Goal: Task Accomplishment & Management: Use online tool/utility

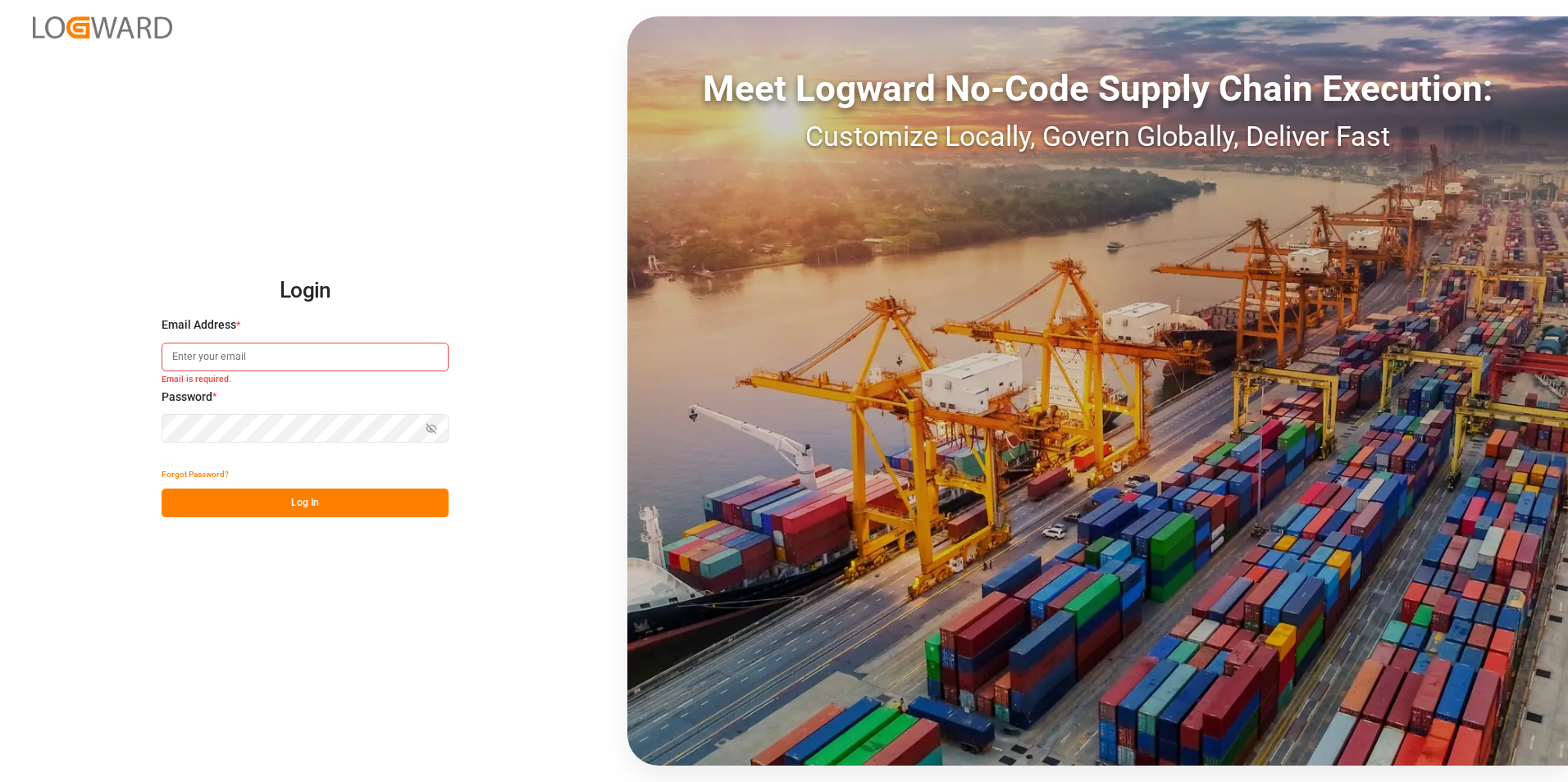
paste input "[EMAIL_ADDRESS][PERSON_NAME][DOMAIN_NAME]"
type input "[EMAIL_ADDRESS][PERSON_NAME][DOMAIN_NAME]"
click at [428, 429] on icon "button" at bounding box center [431, 429] width 11 height 11
click at [248, 495] on button "Log In" at bounding box center [304, 503] width 287 height 28
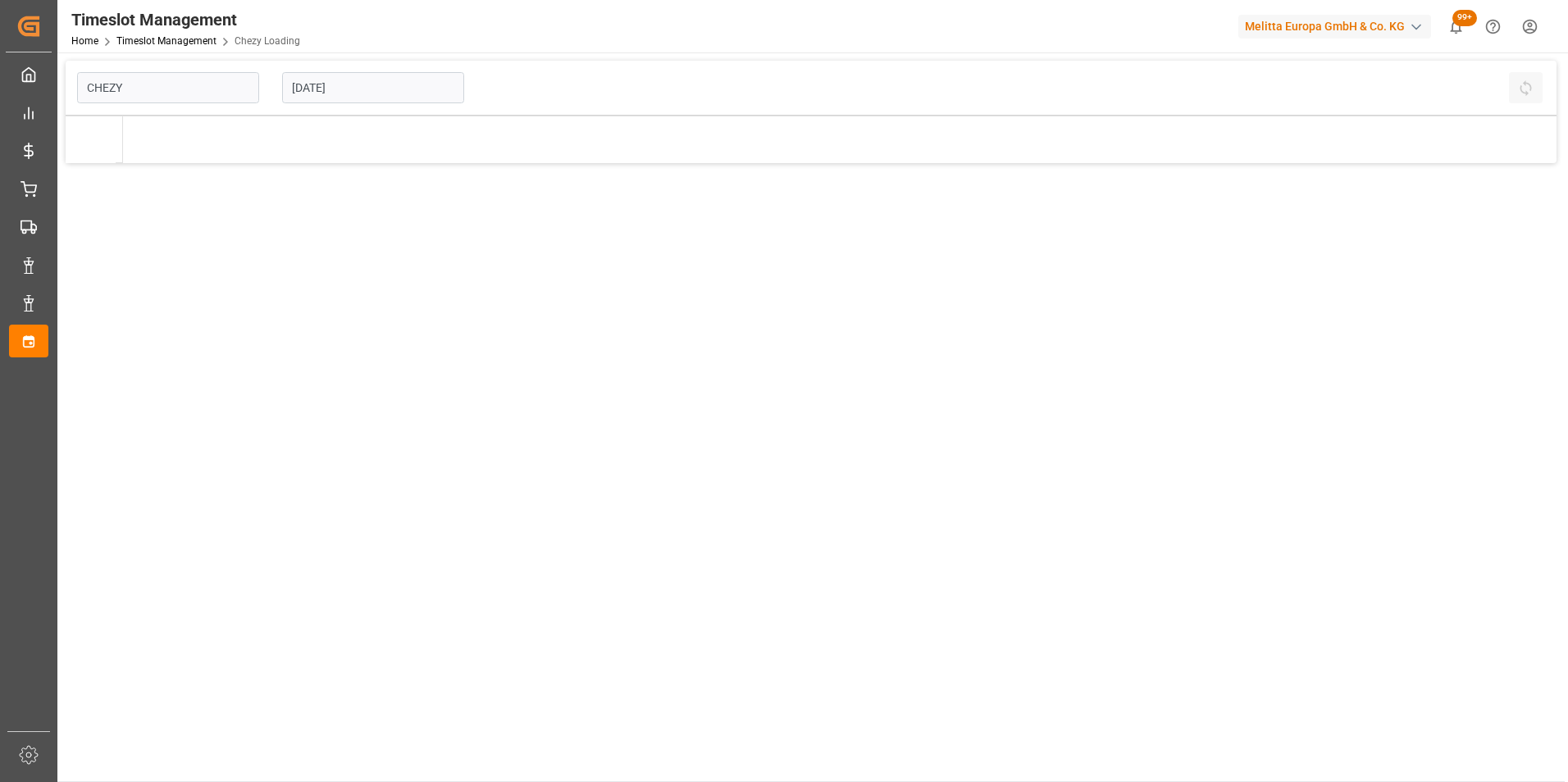
type input "Chezy Loading"
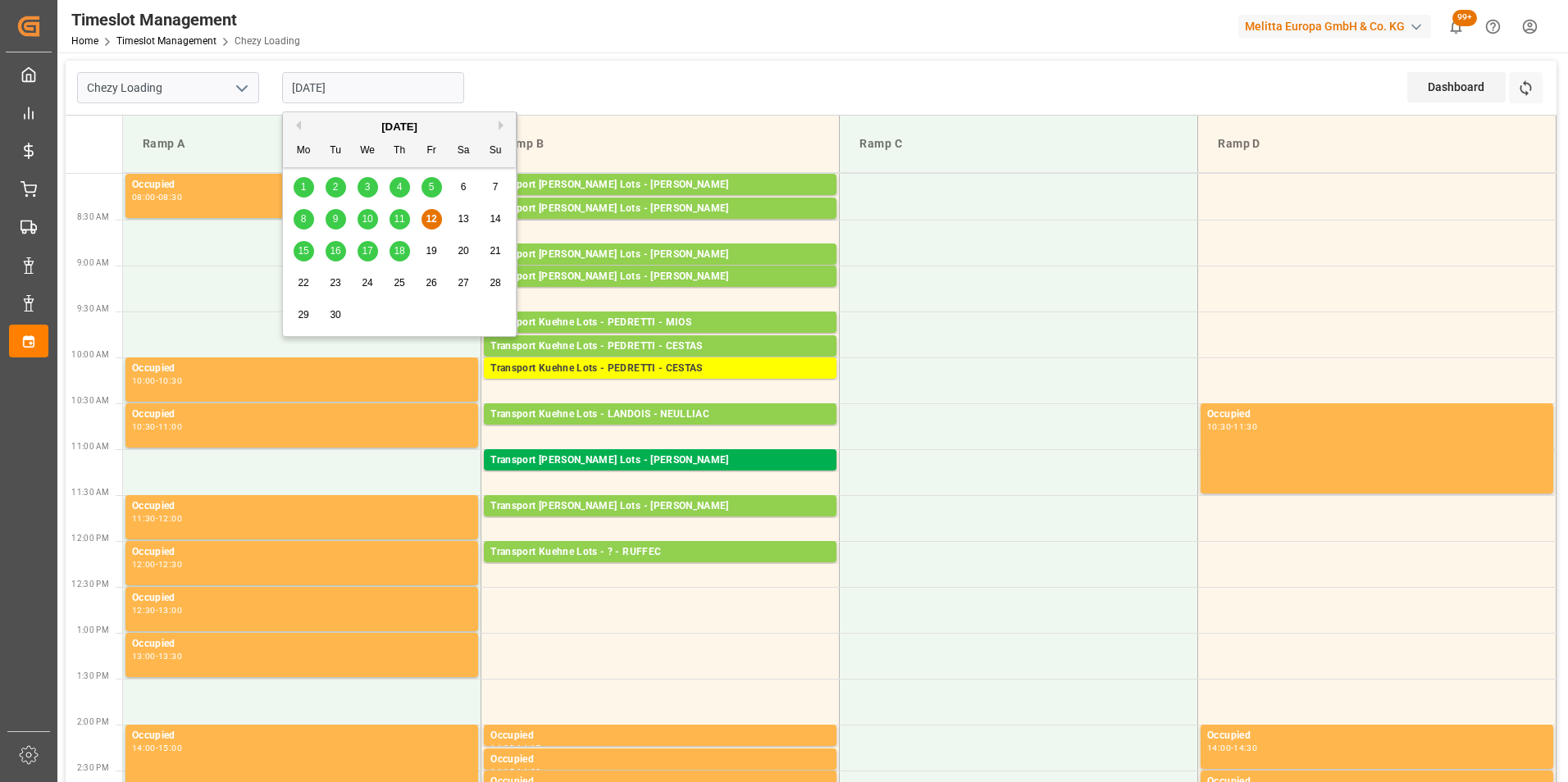
click at [353, 88] on input "[DATE]" at bounding box center [372, 88] width 182 height 31
click at [296, 120] on div "[DATE]" at bounding box center [399, 127] width 233 height 16
click at [298, 122] on button "Previous Month" at bounding box center [296, 125] width 9 height 9
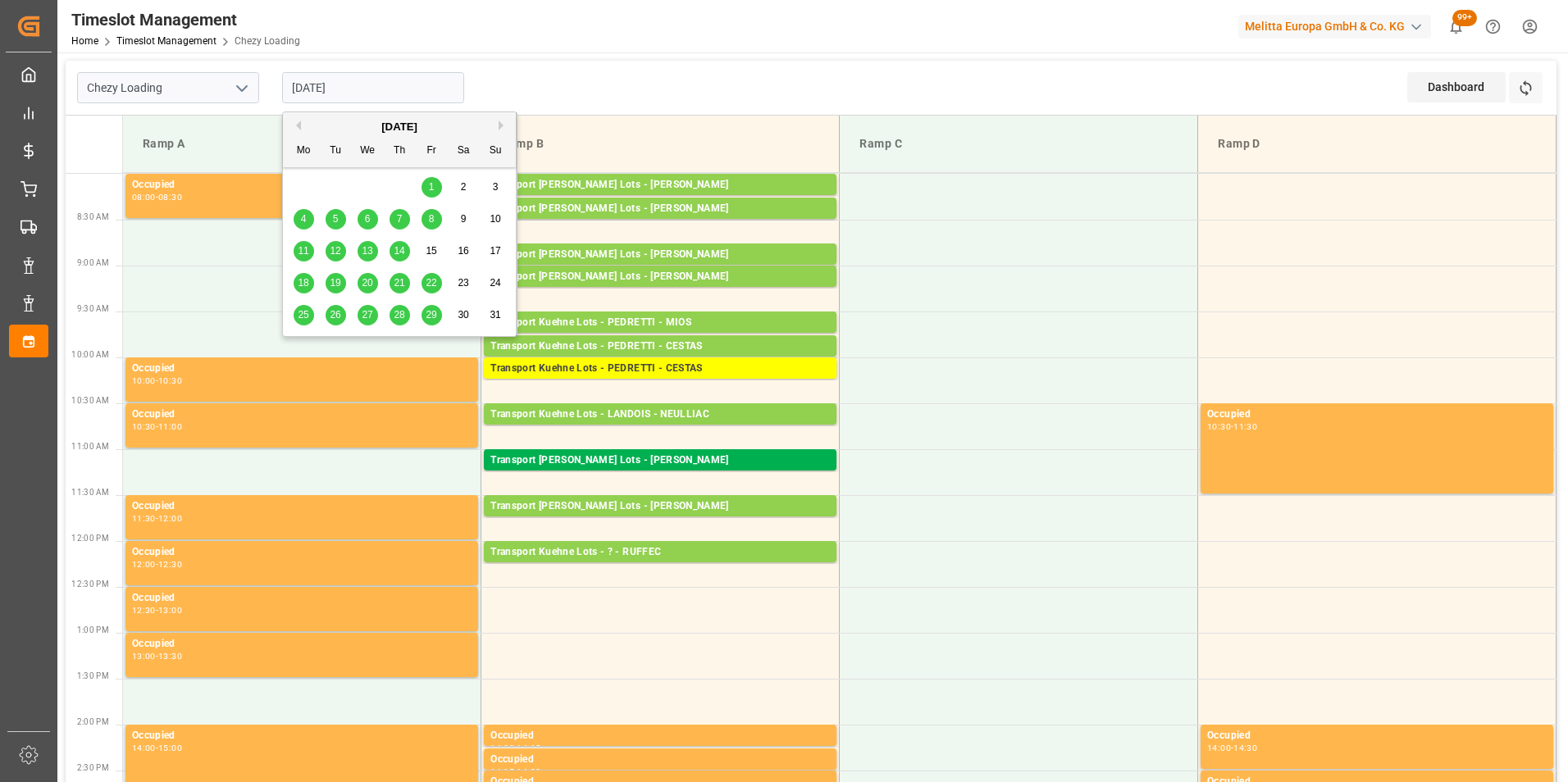
click at [403, 249] on span "14" at bounding box center [399, 250] width 10 height 11
type input "[DATE]"
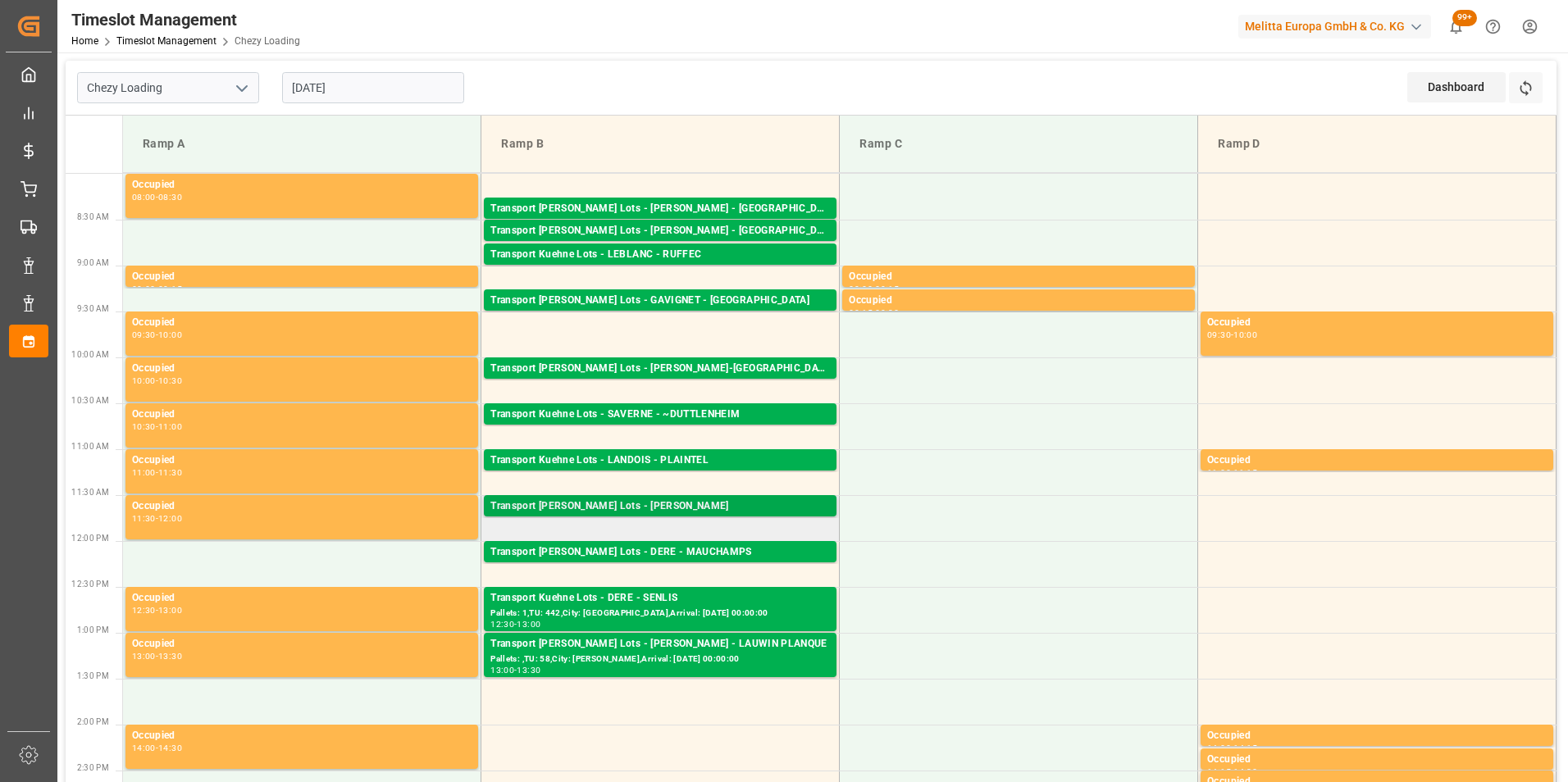
click at [719, 508] on div "Transport [PERSON_NAME] Lots - [PERSON_NAME]" at bounding box center [660, 506] width 340 height 16
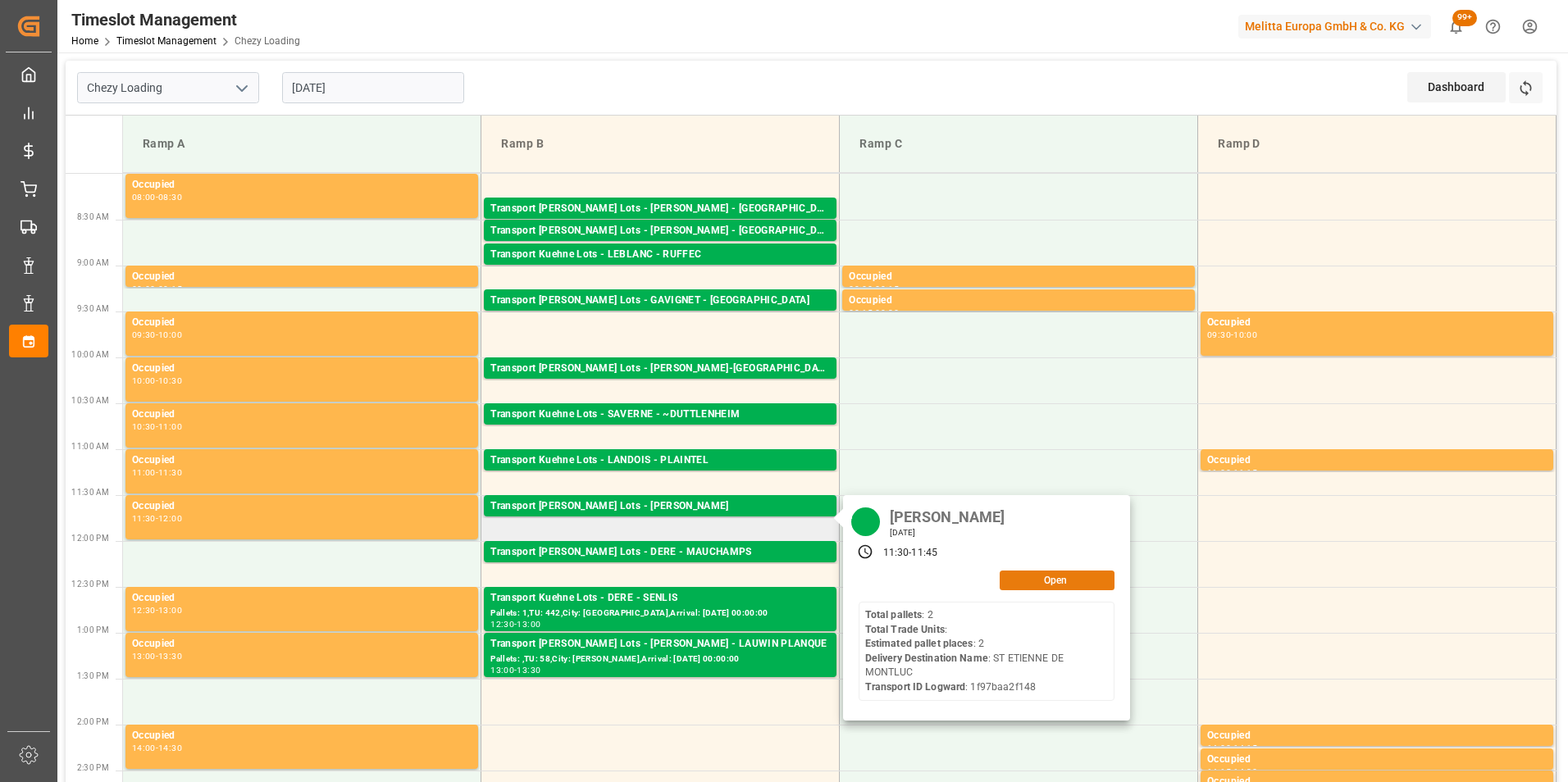
click at [1053, 588] on button "Open" at bounding box center [1057, 580] width 115 height 20
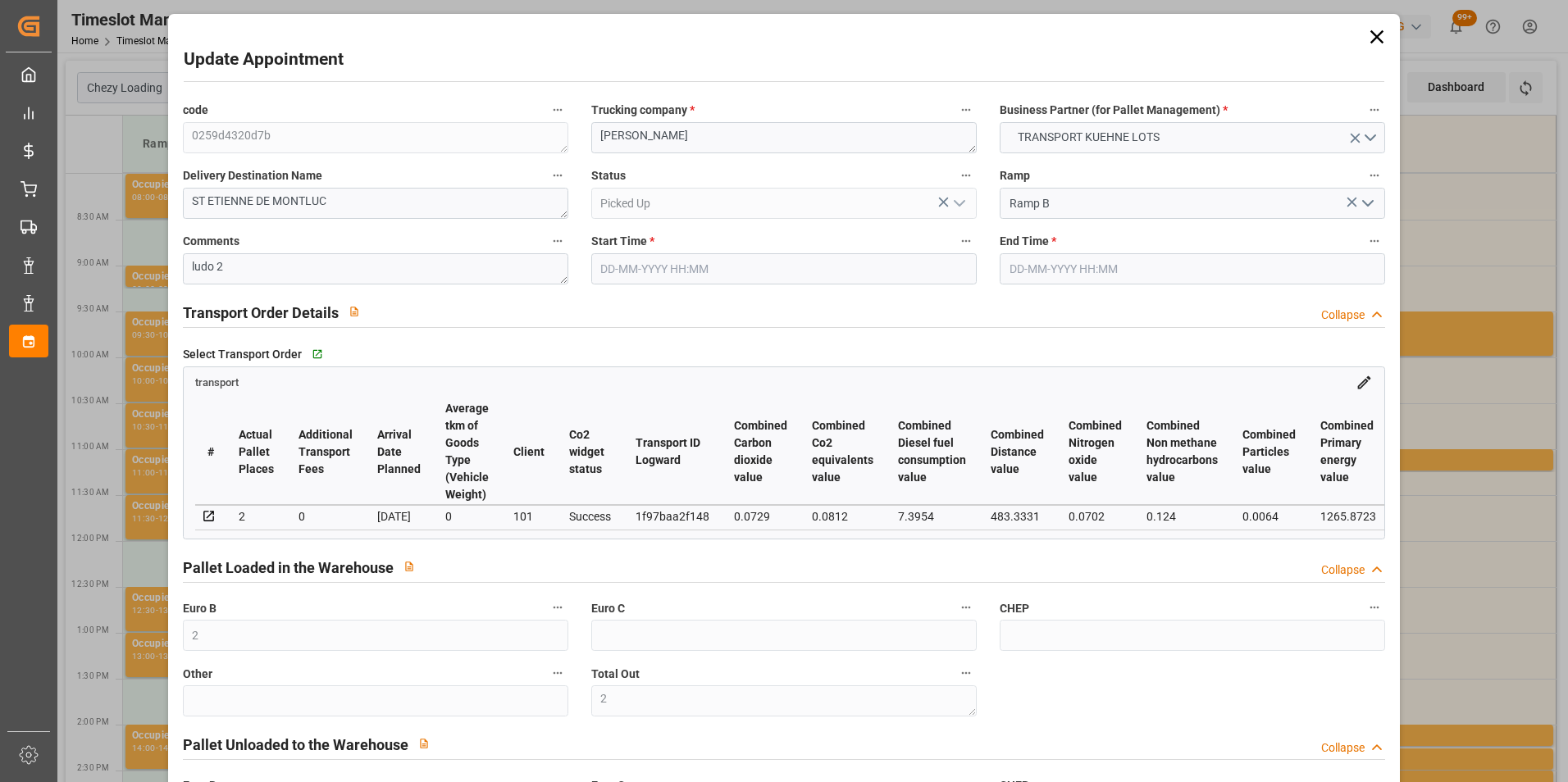
type input "2"
type input "32"
type input "2"
type input "184"
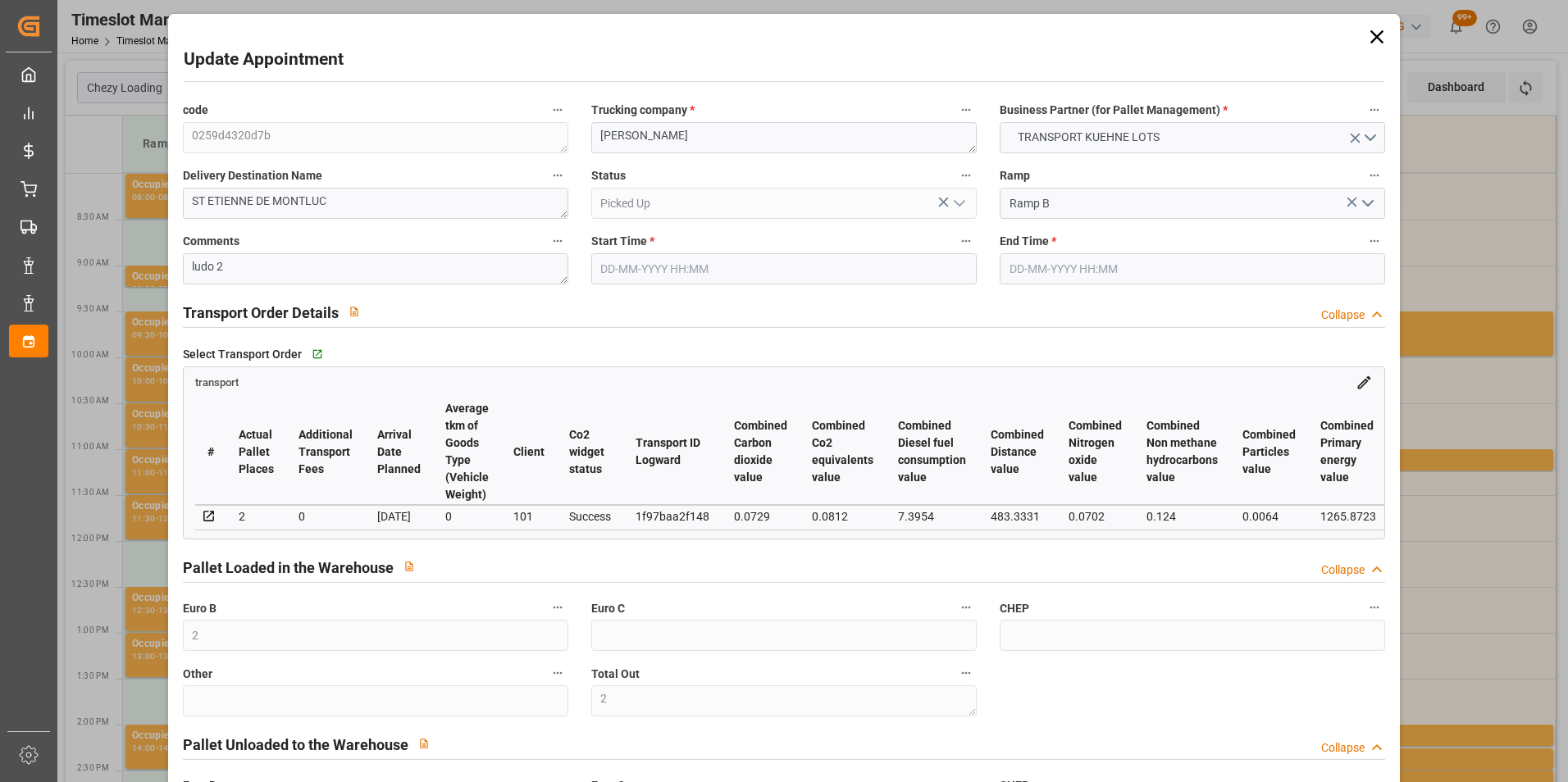
type input "0"
type input "184"
type input "0"
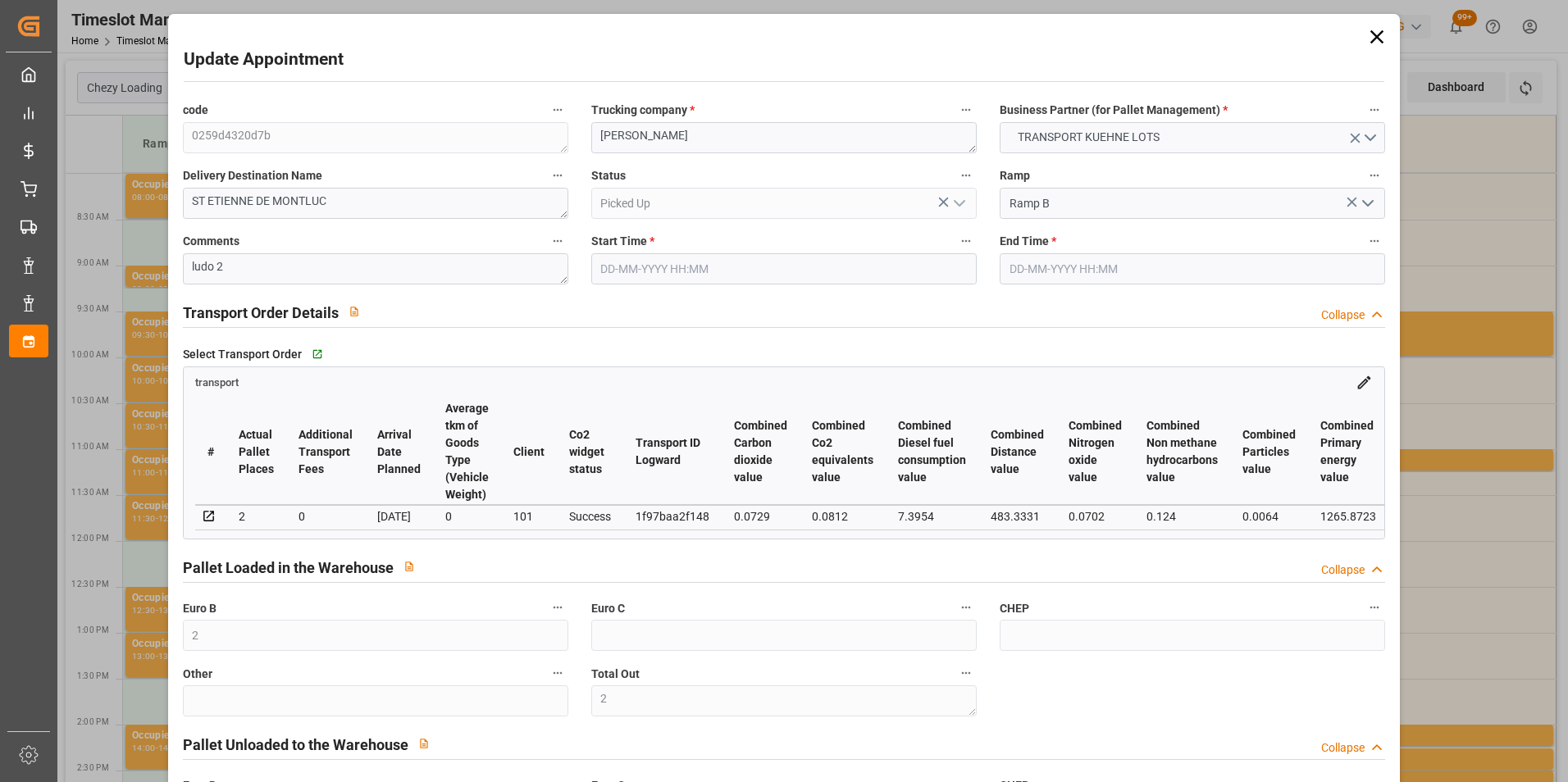
type input "2"
type input "236.718"
type input "364"
type input "2630.2"
type input "44"
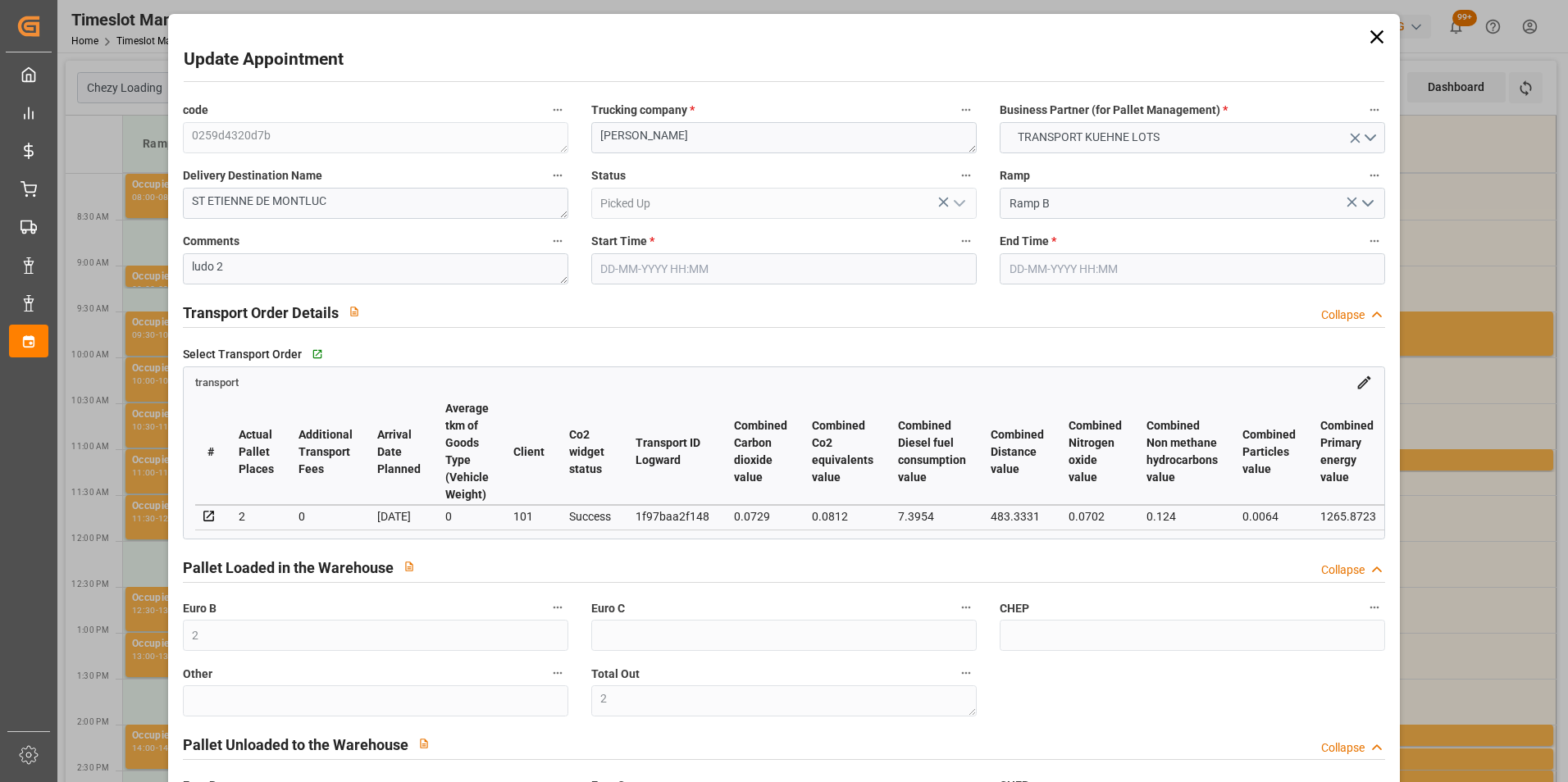
type input "2"
type input "0"
type input "2"
type input "101"
type input "288.786"
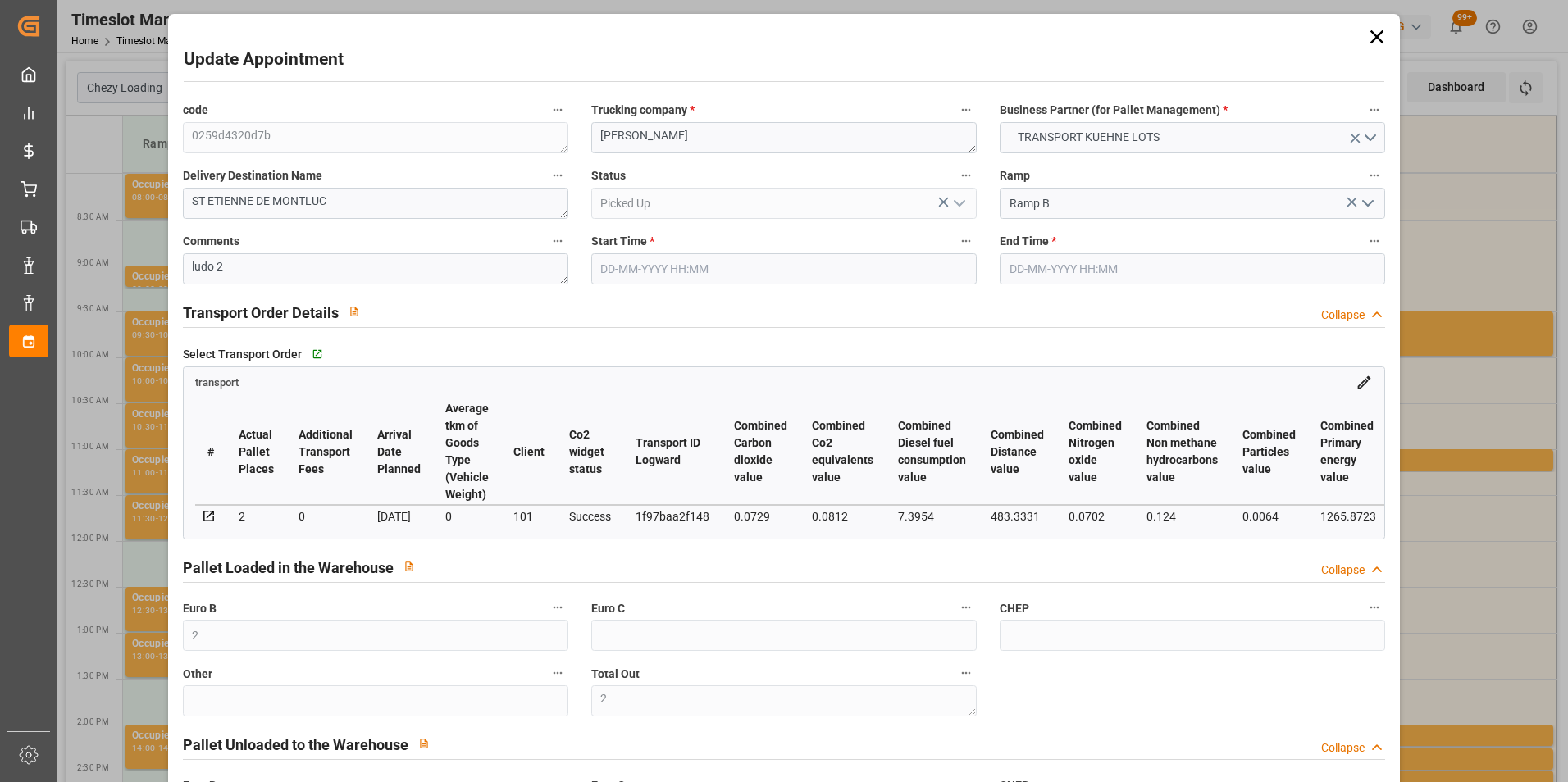
type input "0"
type input "4710.8598"
type input "0"
type input "21"
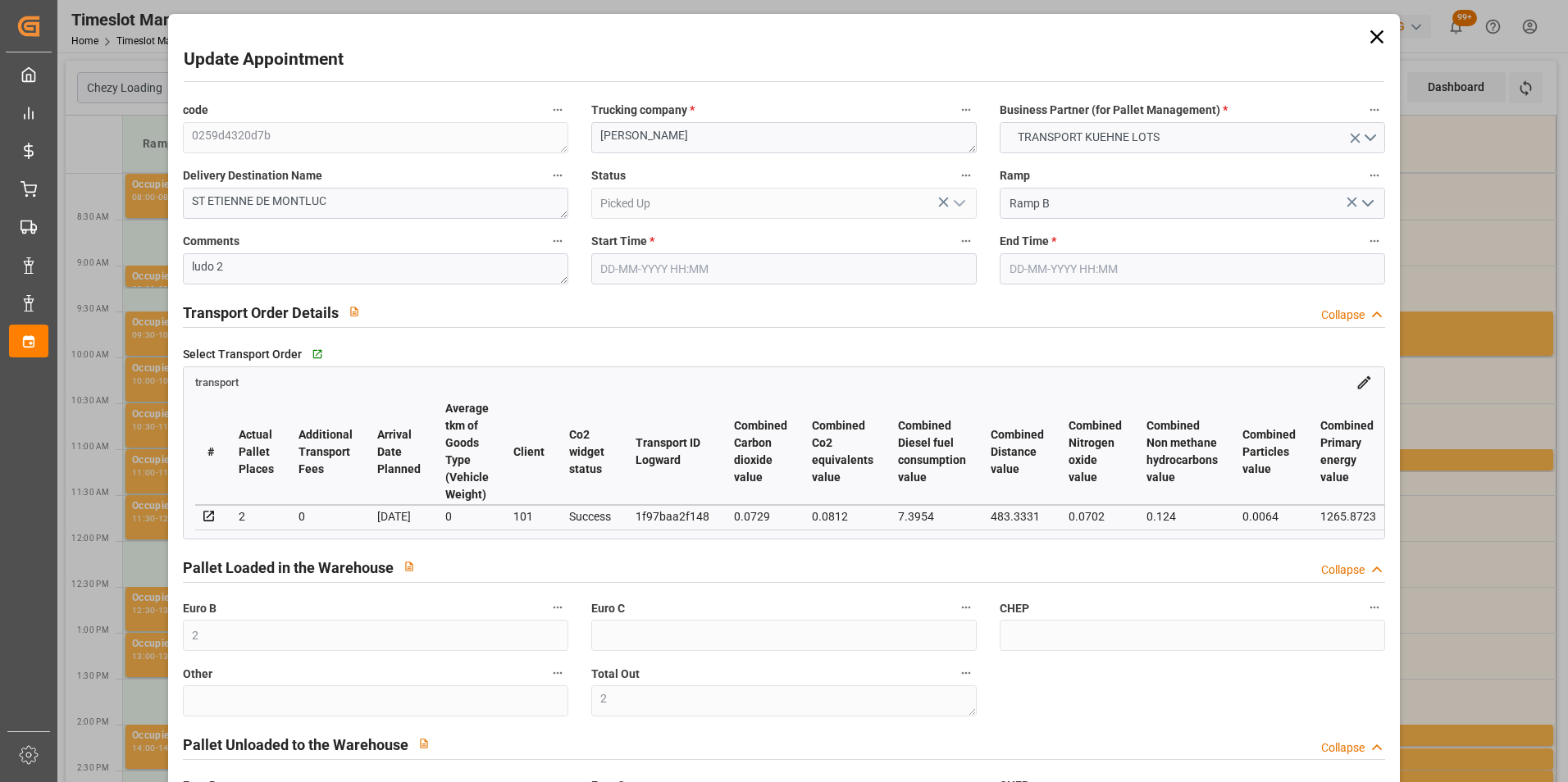
type input "35"
type input "[DATE] 11:30"
type input "[DATE] 11:45"
type input "[DATE] 14:58"
type input "[DATE] 12:32"
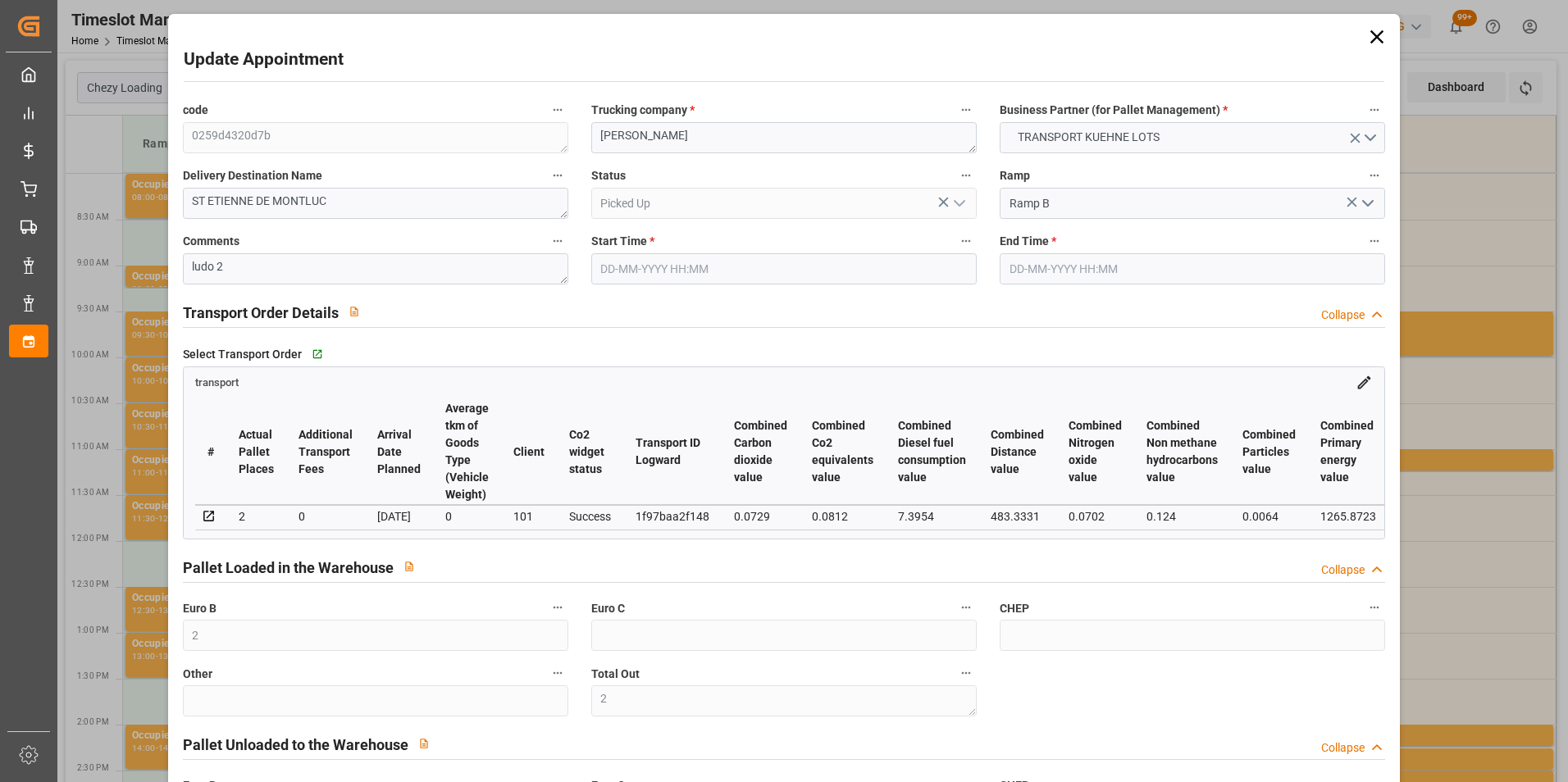
type input "[DATE]"
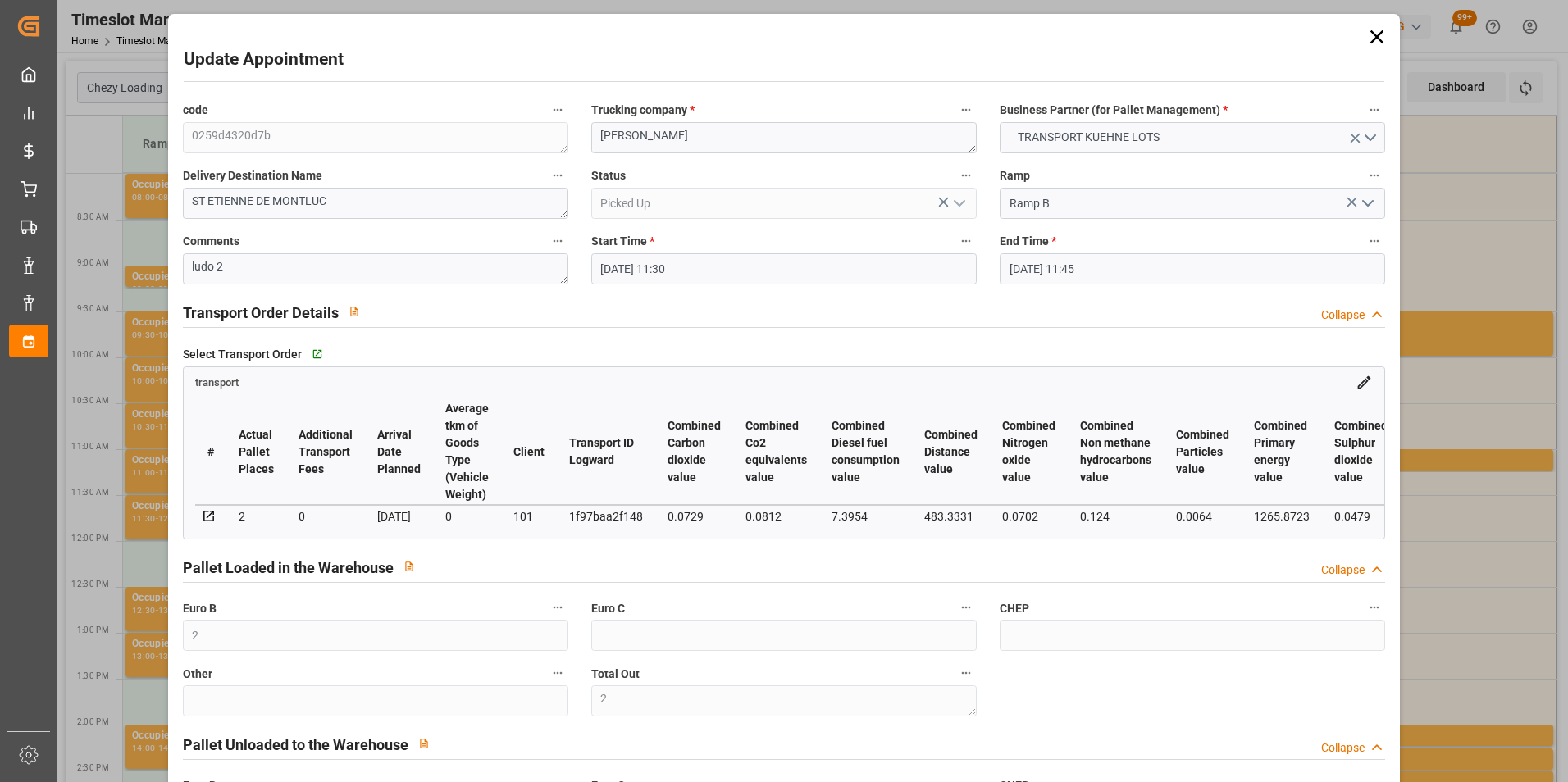
click at [1374, 36] on icon at bounding box center [1377, 36] width 23 height 23
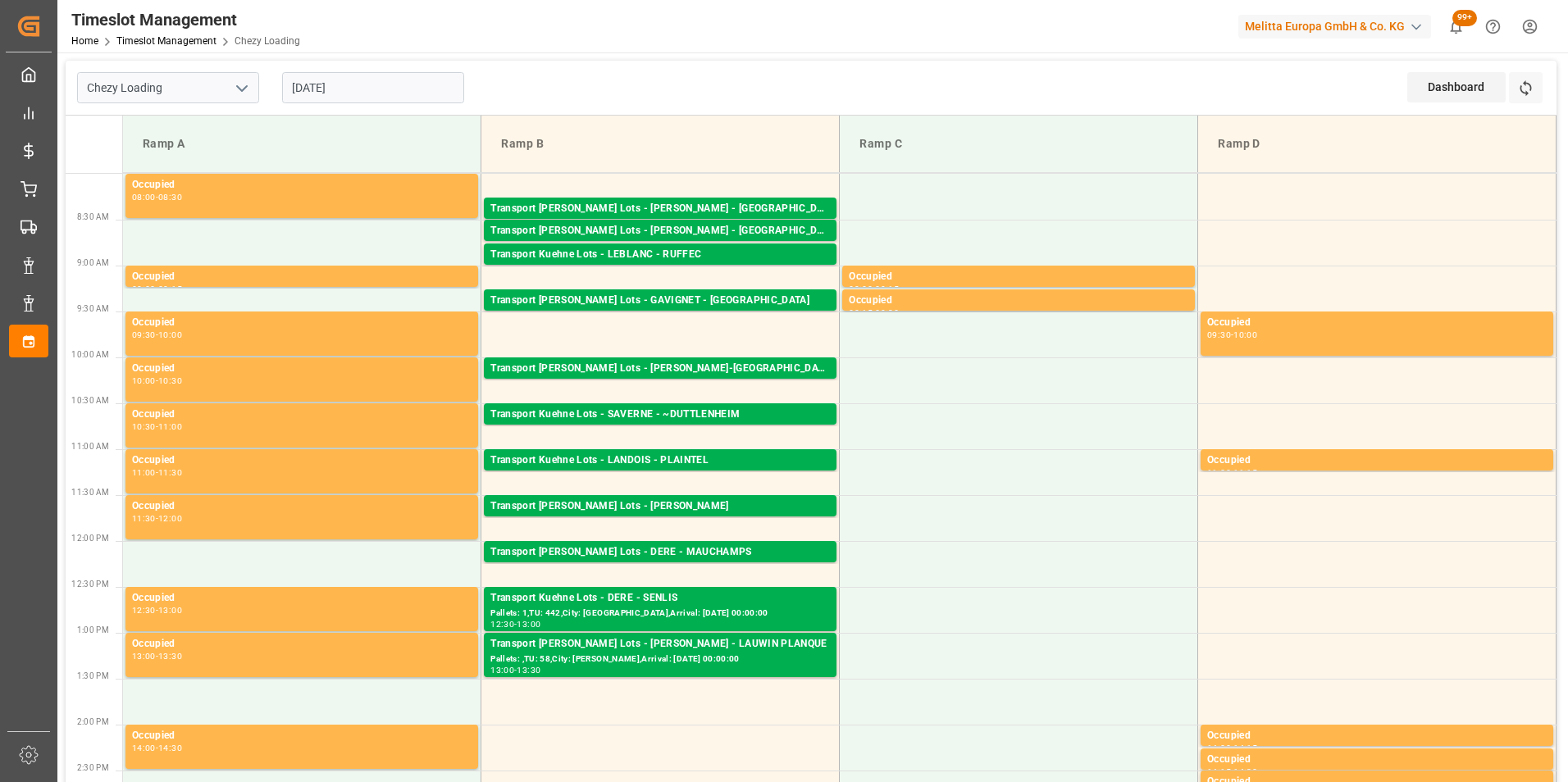
click at [332, 150] on div "Ramp A" at bounding box center [302, 143] width 331 height 30
click at [314, 93] on input "[DATE]" at bounding box center [372, 88] width 182 height 31
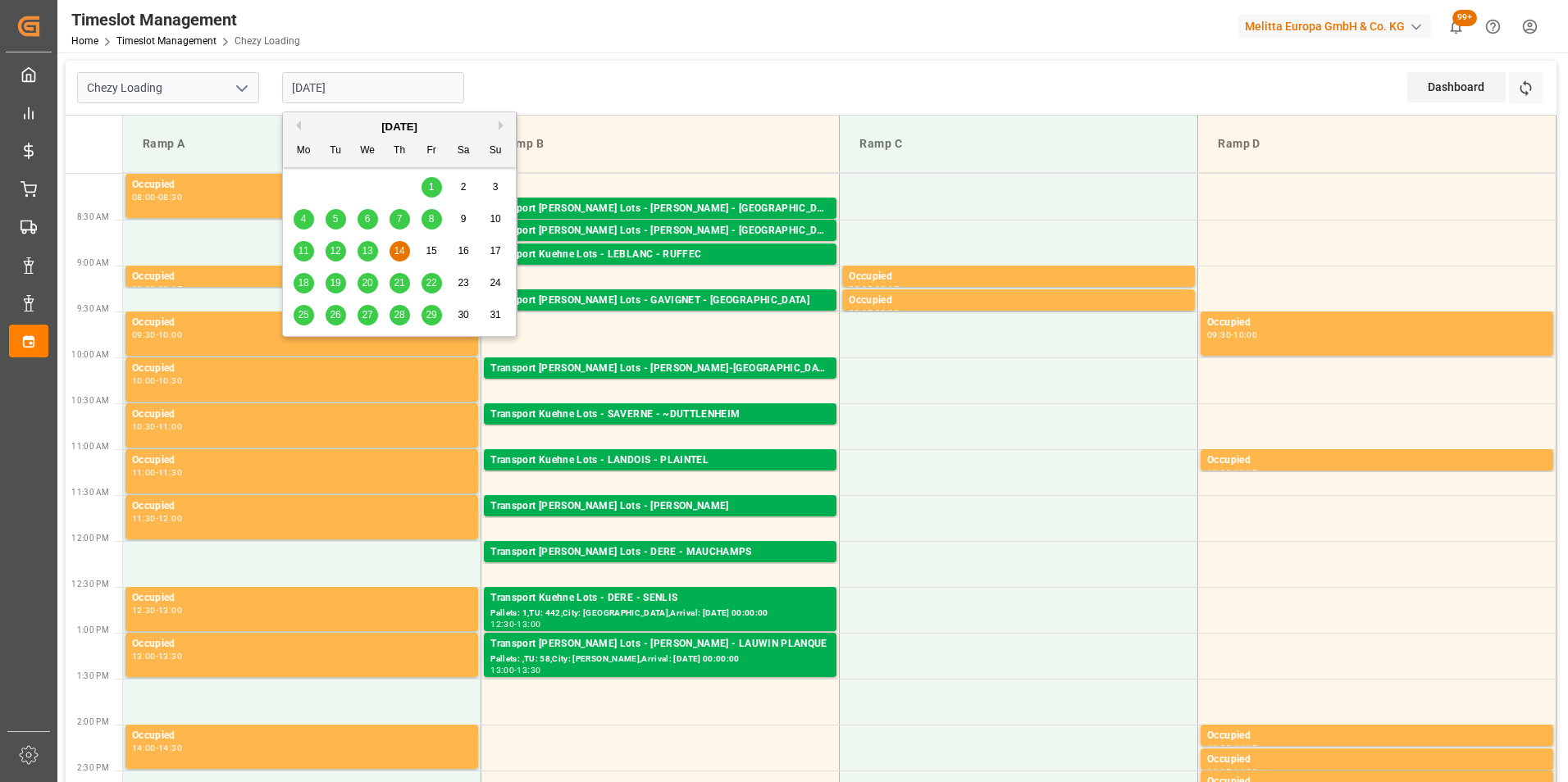
click at [432, 215] on span "8" at bounding box center [431, 218] width 6 height 11
type input "[DATE]"
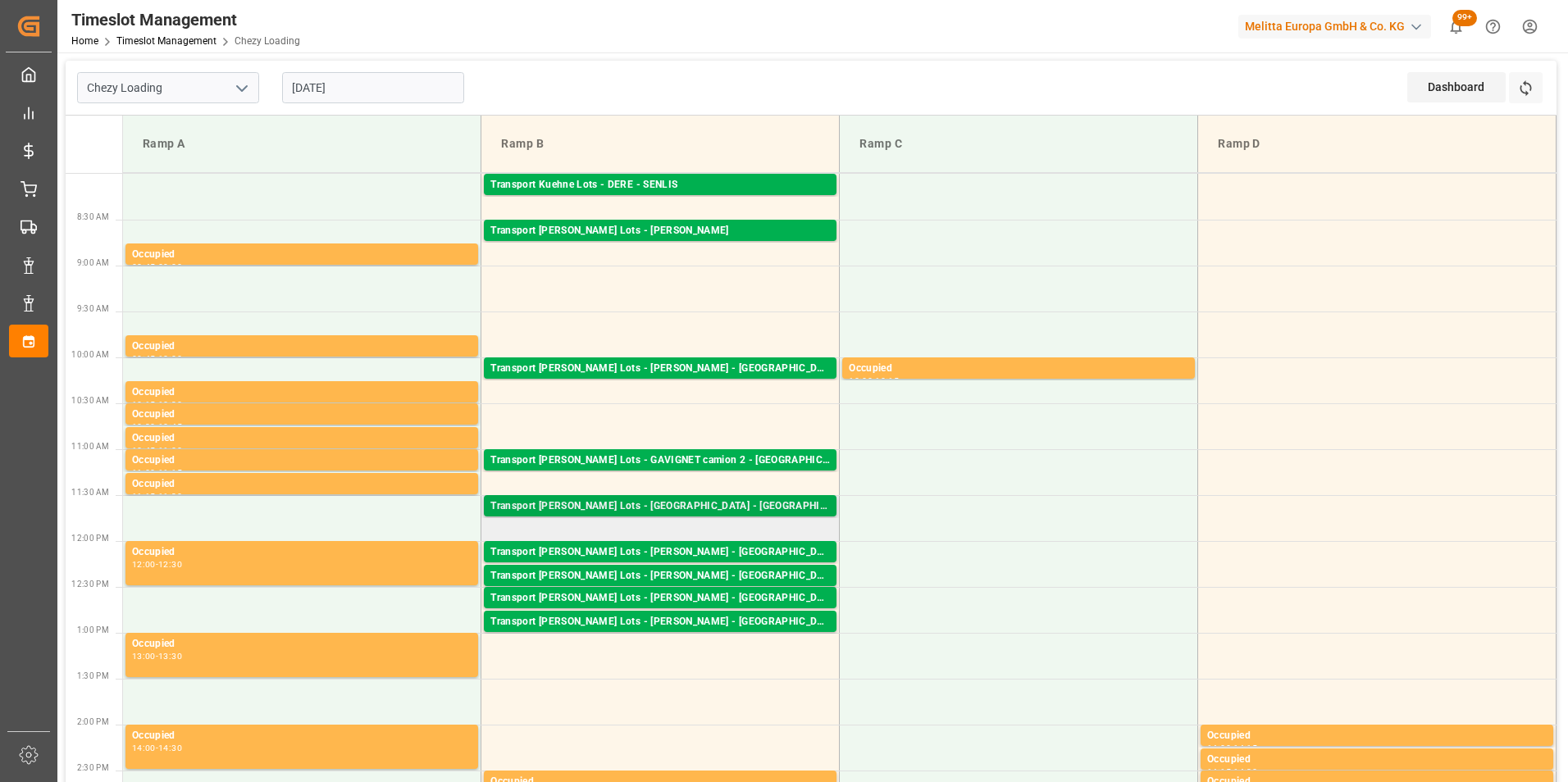
click at [698, 508] on div "Transport [PERSON_NAME] Lots - [GEOGRAPHIC_DATA] - [GEOGRAPHIC_DATA]" at bounding box center [660, 506] width 340 height 16
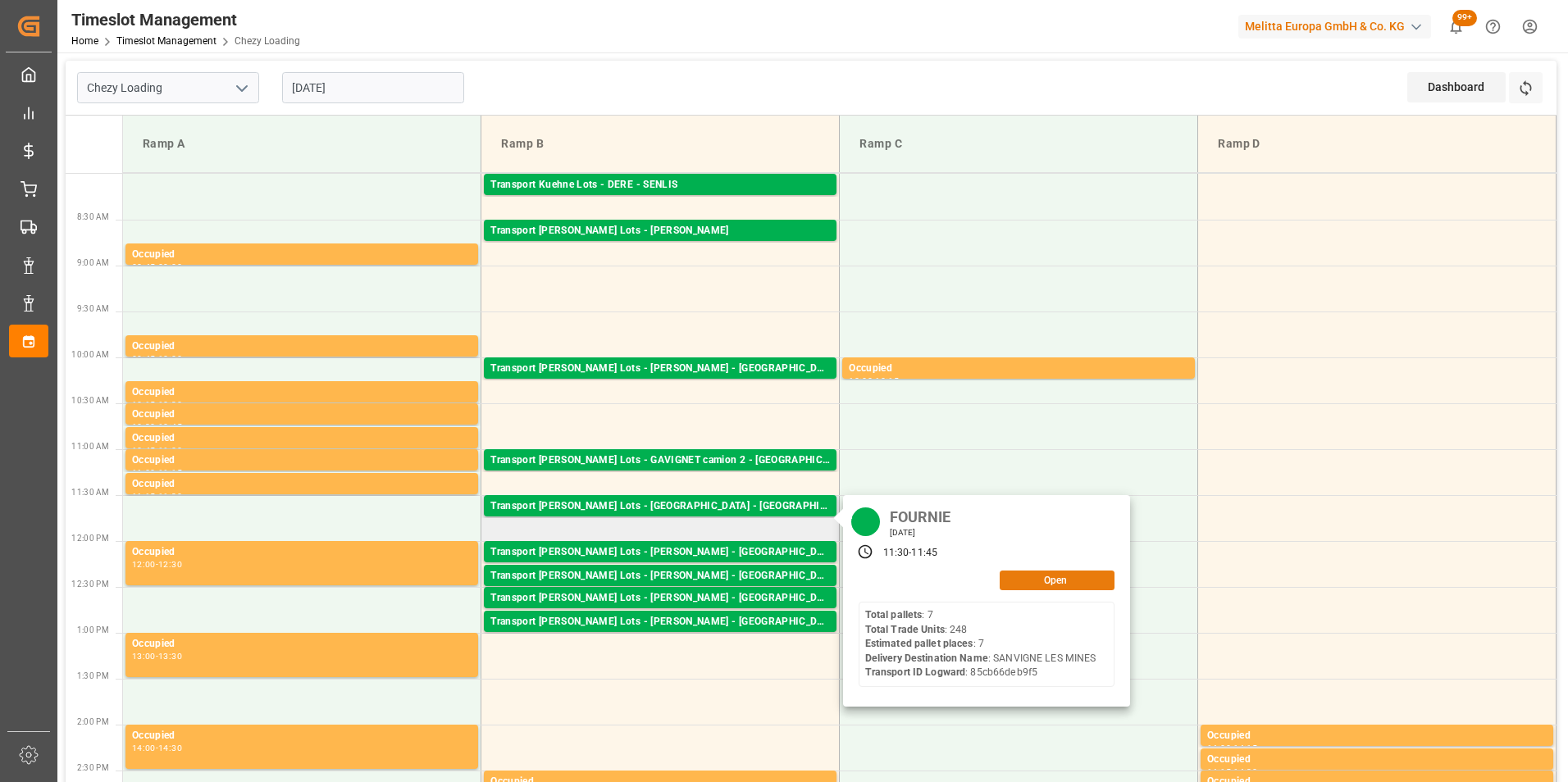
click at [1023, 583] on button "Open" at bounding box center [1057, 580] width 115 height 20
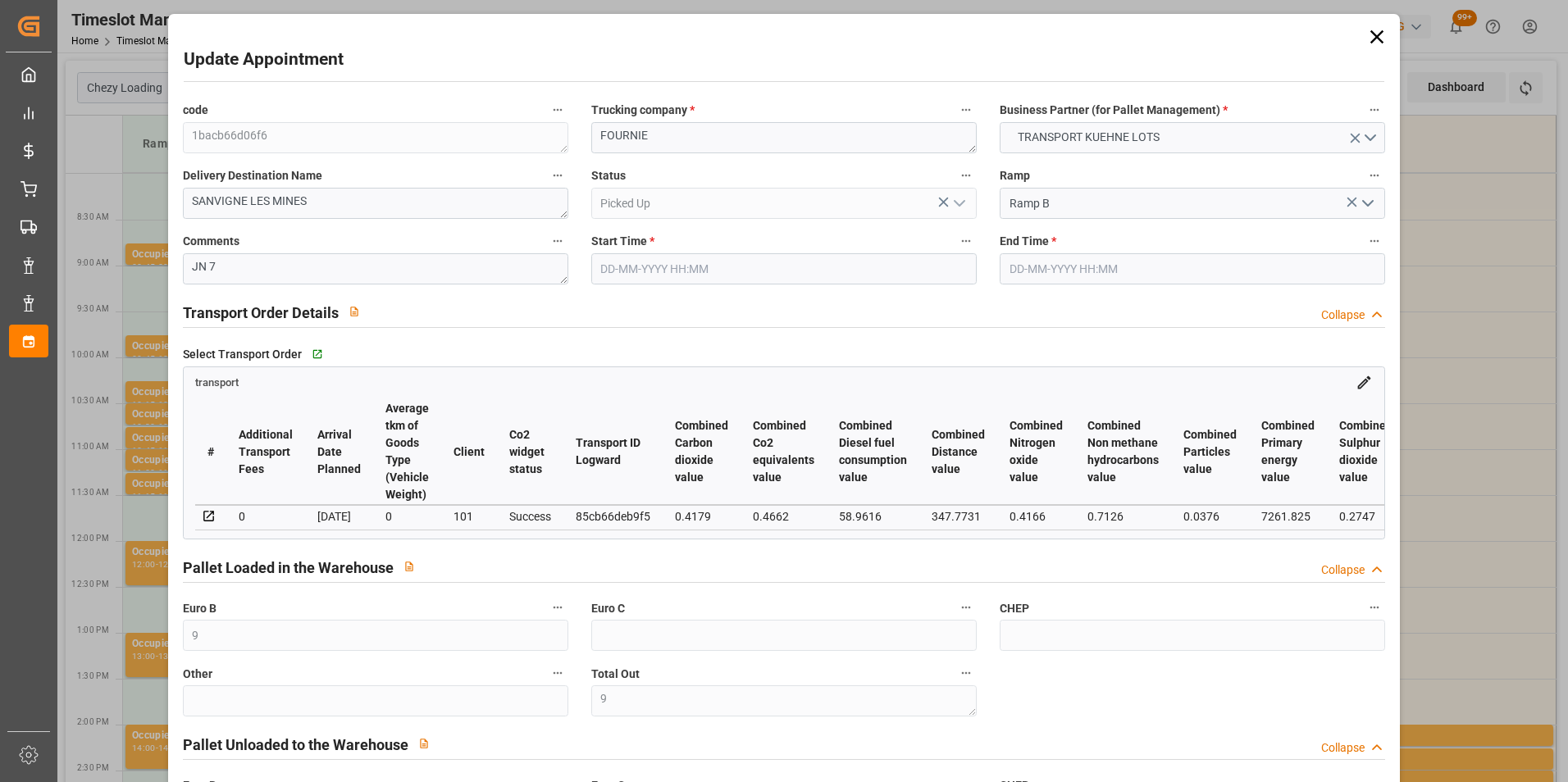
type input "[DATE] 11:30"
type input "[DATE] 11:45"
type input "[DATE] 15:19"
type input "[DATE] 12:38"
type input "[DATE]"
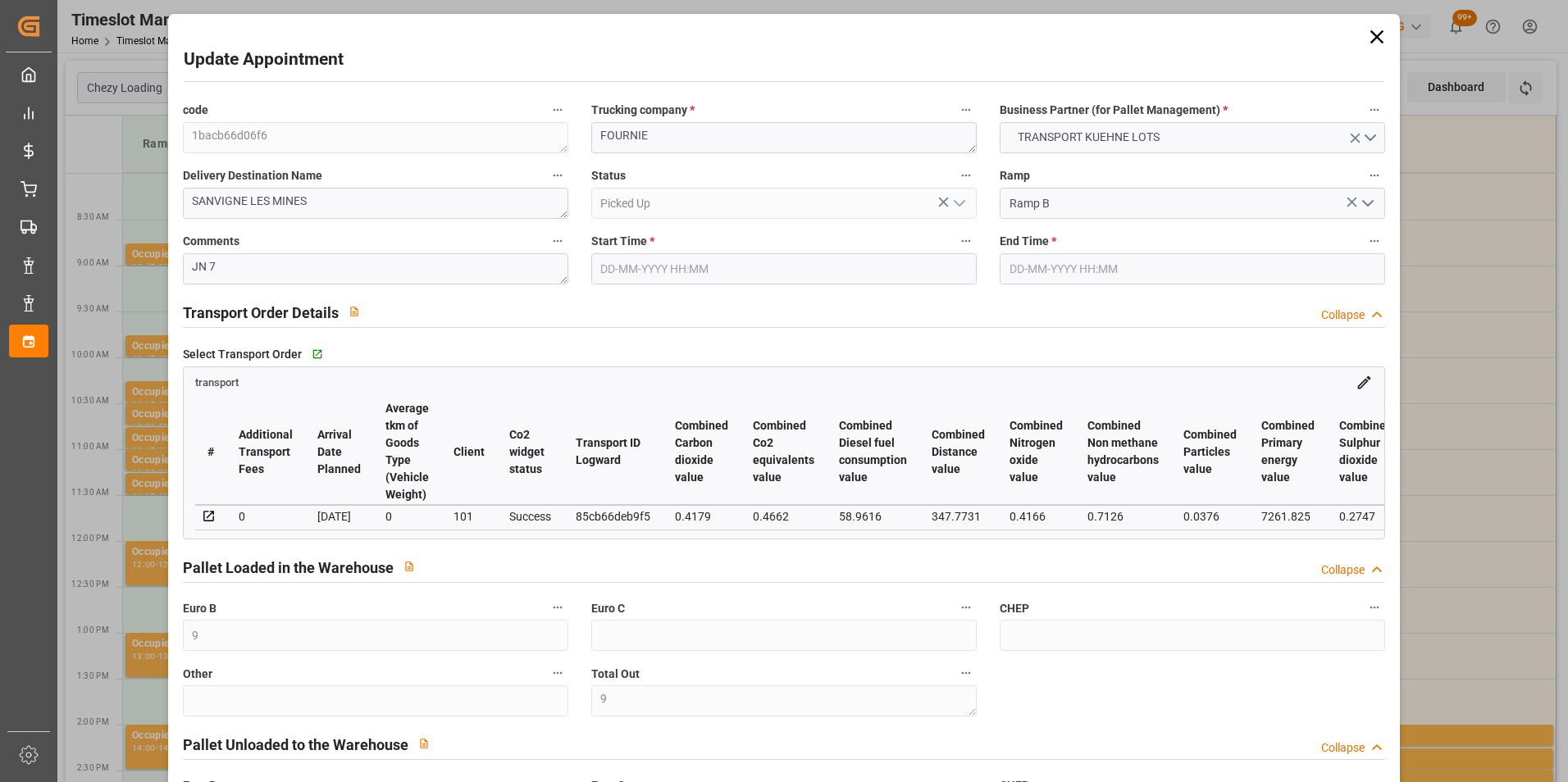
type input "[DATE]"
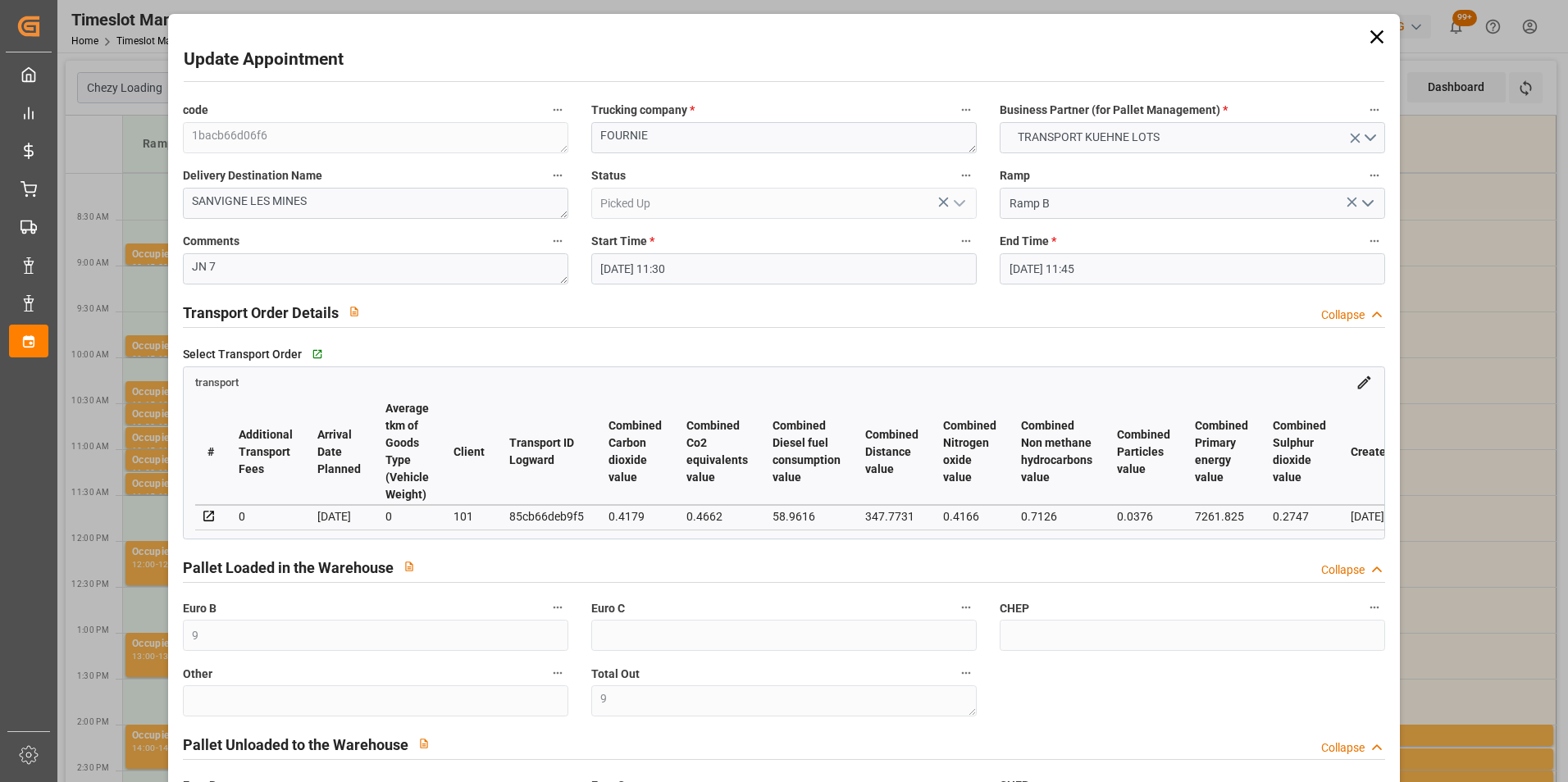
click at [1465, 486] on div "Update Appointment code 1bacb66d06f6 Trucking company * FOURNIE Business Partne…" at bounding box center [784, 391] width 1568 height 782
